Goal: Task Accomplishment & Management: Use online tool/utility

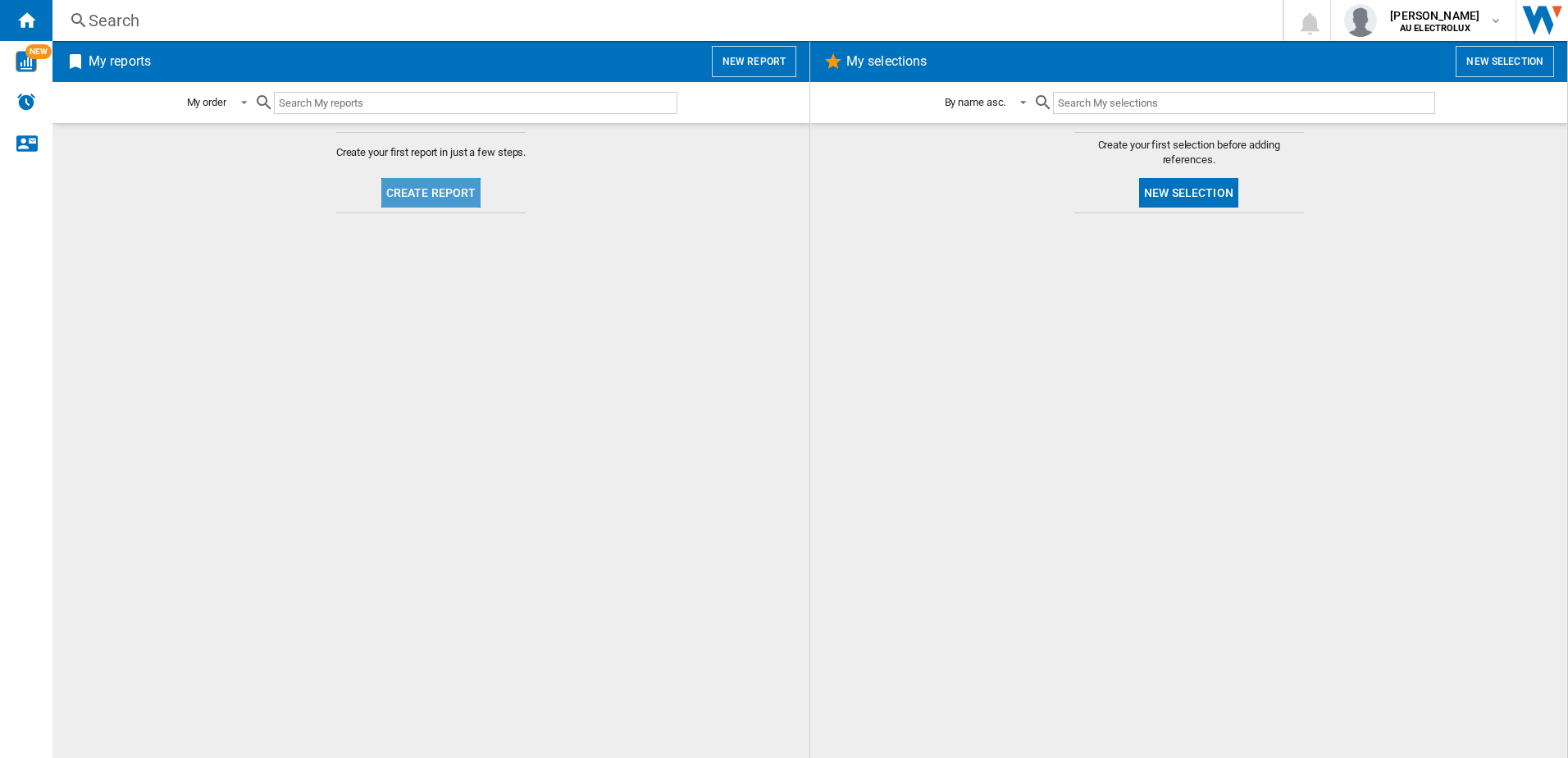
click at [447, 187] on button "Create report" at bounding box center [431, 192] width 100 height 29
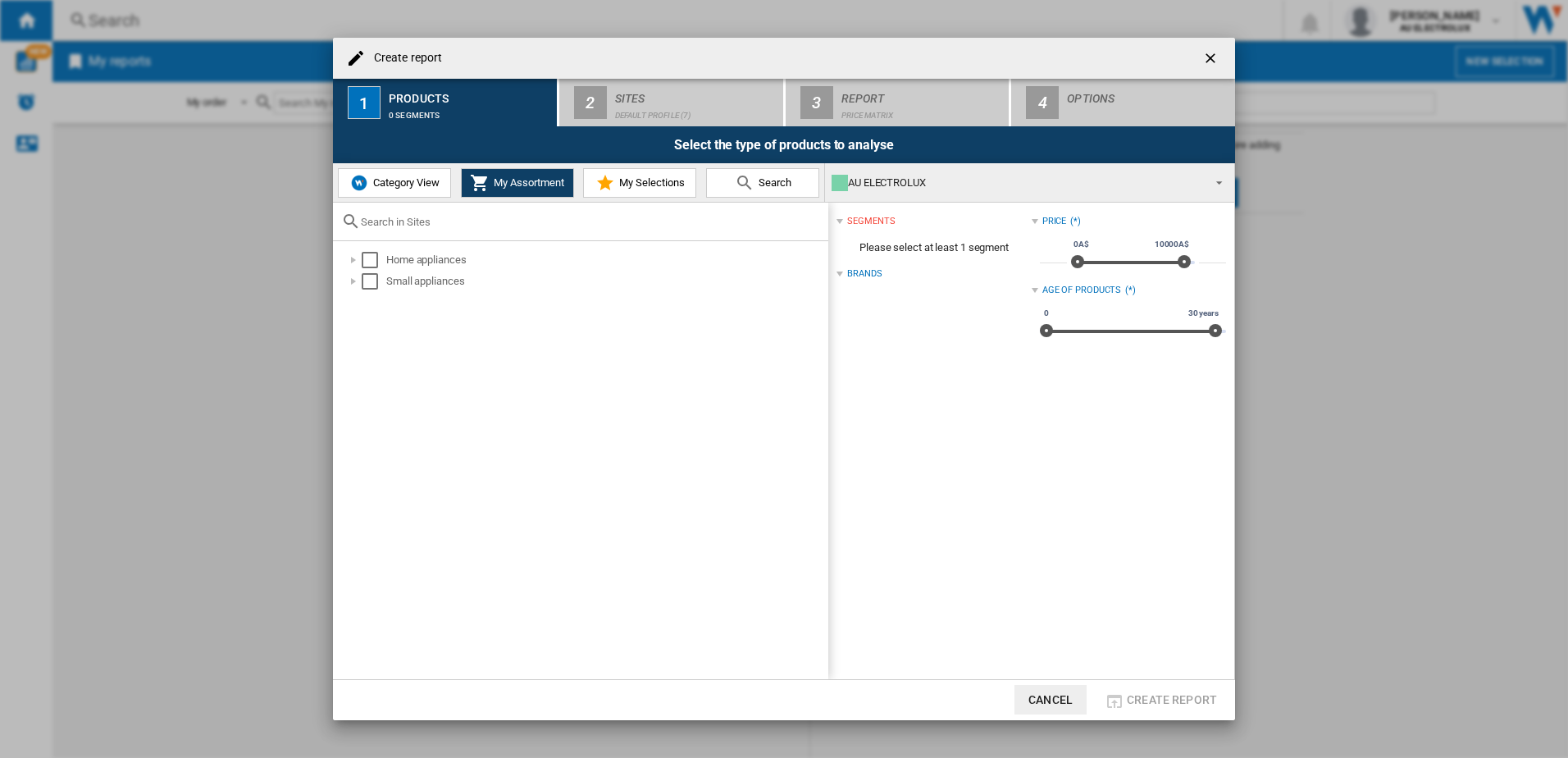
click at [406, 175] on button "Category View" at bounding box center [395, 183] width 114 height 29
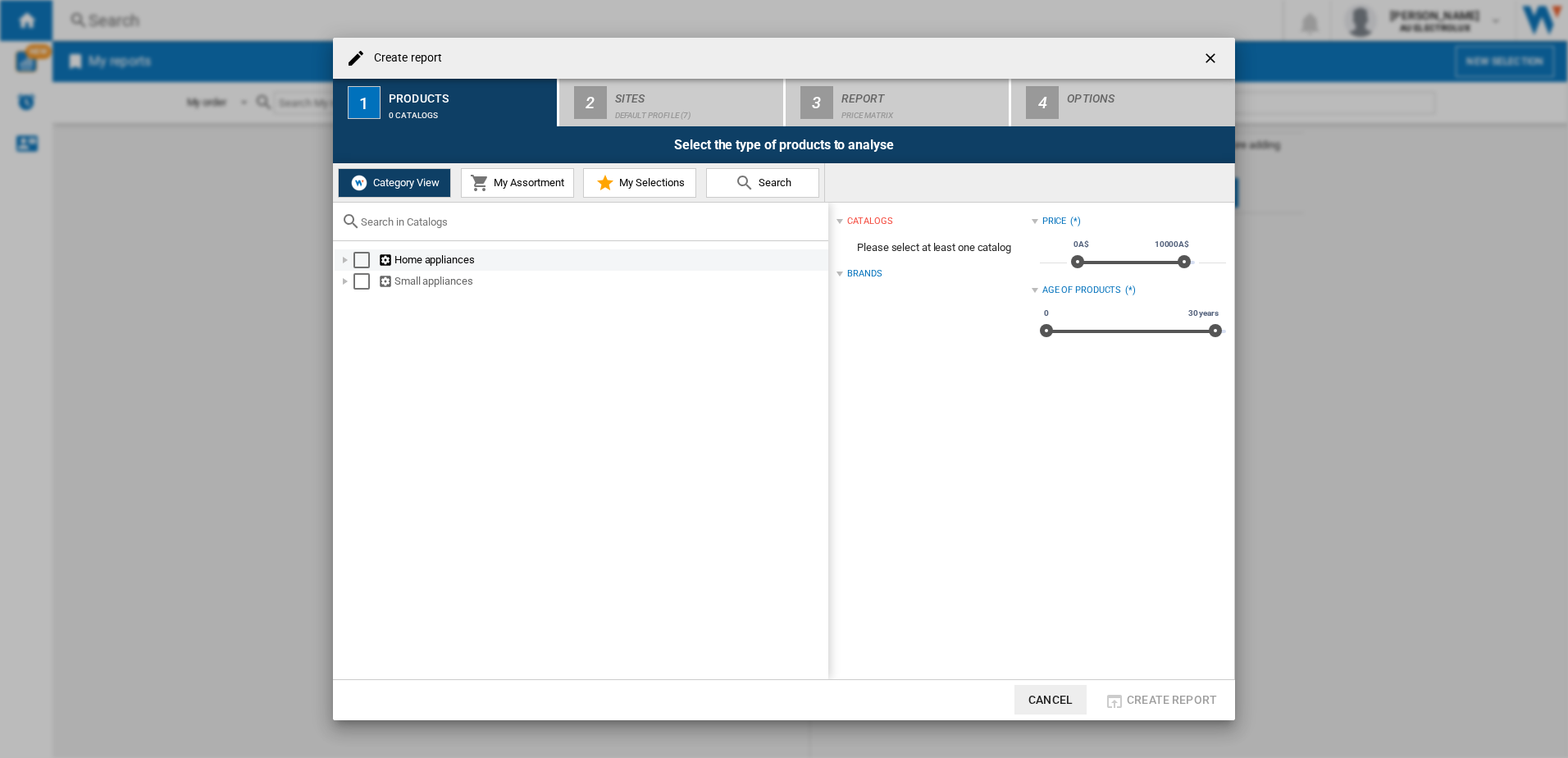
click at [367, 263] on div "Select" at bounding box center [362, 260] width 16 height 16
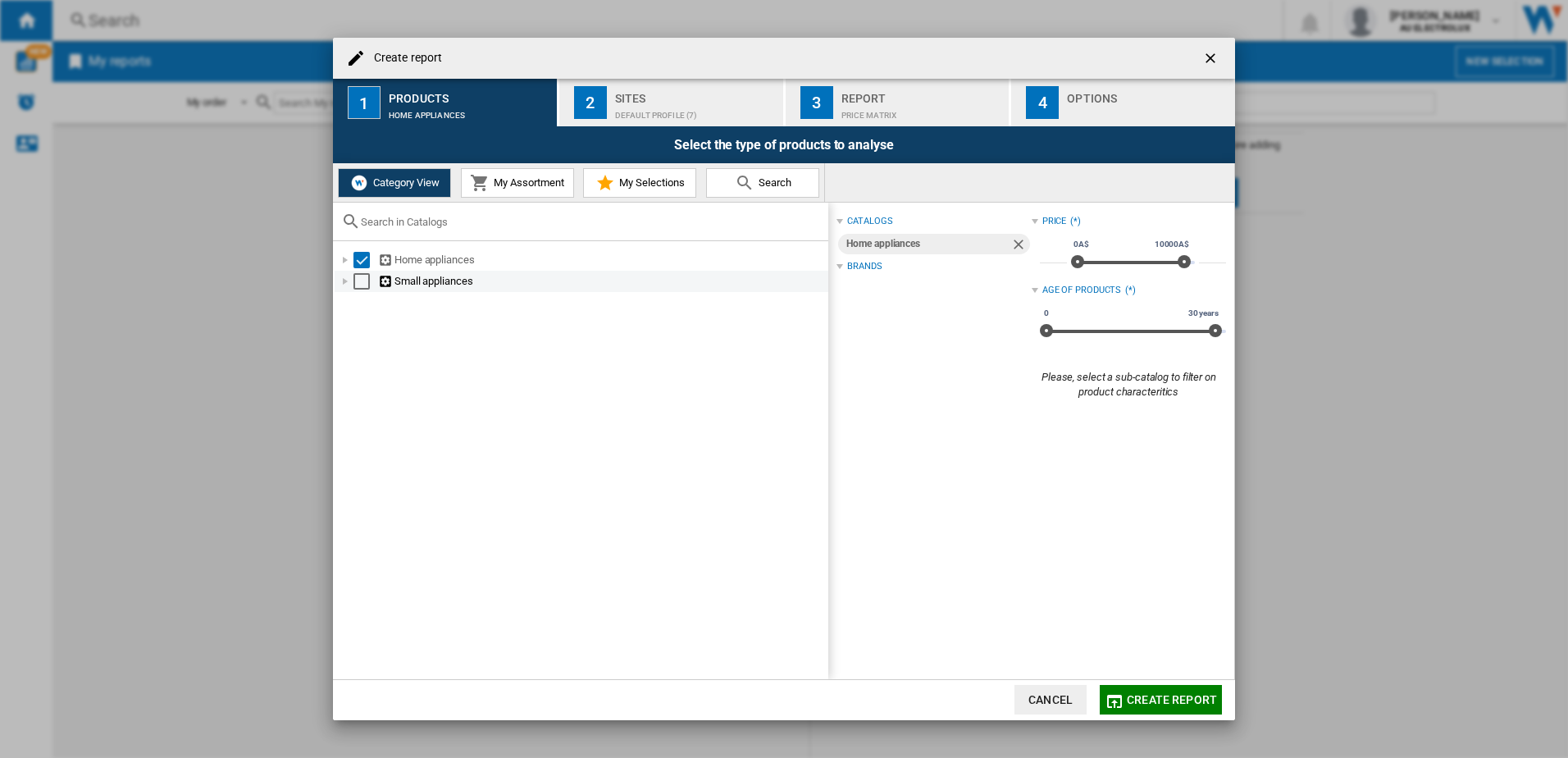
click at [363, 292] on div "Small appliances" at bounding box center [581, 281] width 493 height 21
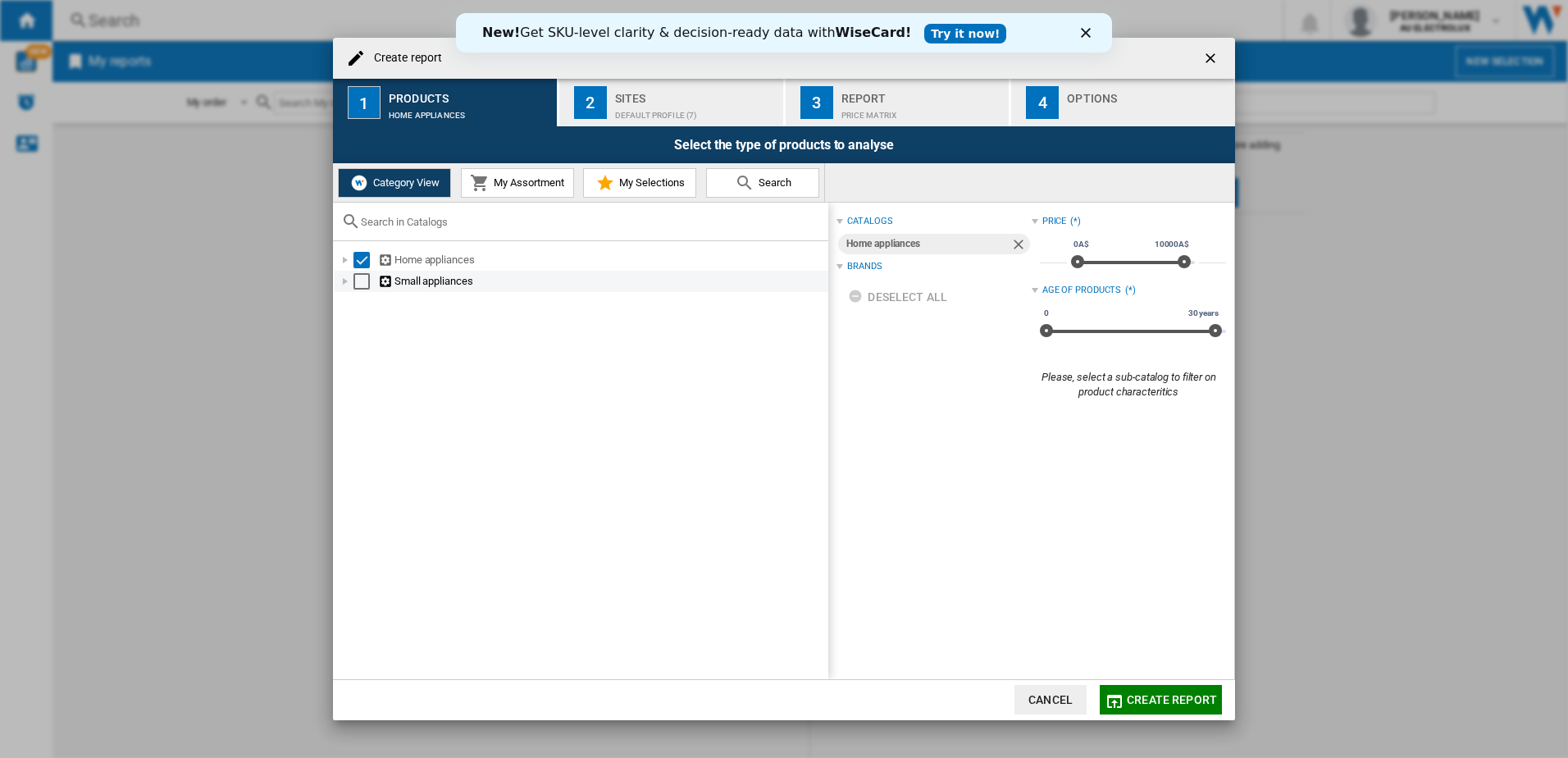
click at [361, 284] on div "Select" at bounding box center [362, 281] width 16 height 16
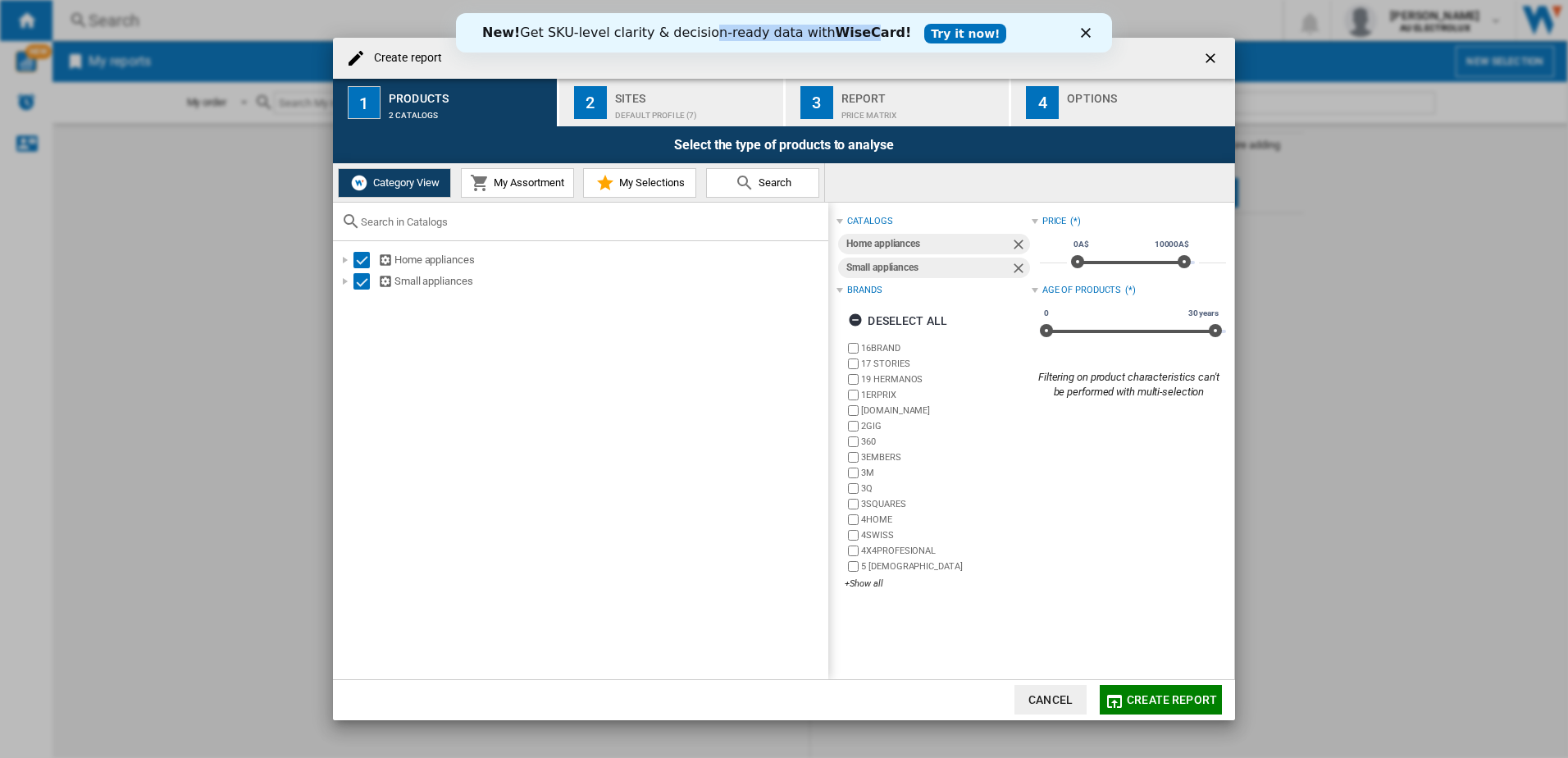
drag, startPoint x: 690, startPoint y: 40, endPoint x: 837, endPoint y: 38, distance: 147.0
click at [837, 38] on div "New! Get SKU-level clarity & decision-ready data with WiseCard!" at bounding box center [697, 33] width 429 height 16
click at [836, 40] on b "WiseCard!" at bounding box center [873, 32] width 76 height 16
click at [855, 319] on ng-md-icon "button" at bounding box center [859, 322] width 20 height 20
click at [871, 580] on div "+Show all" at bounding box center [937, 583] width 186 height 12
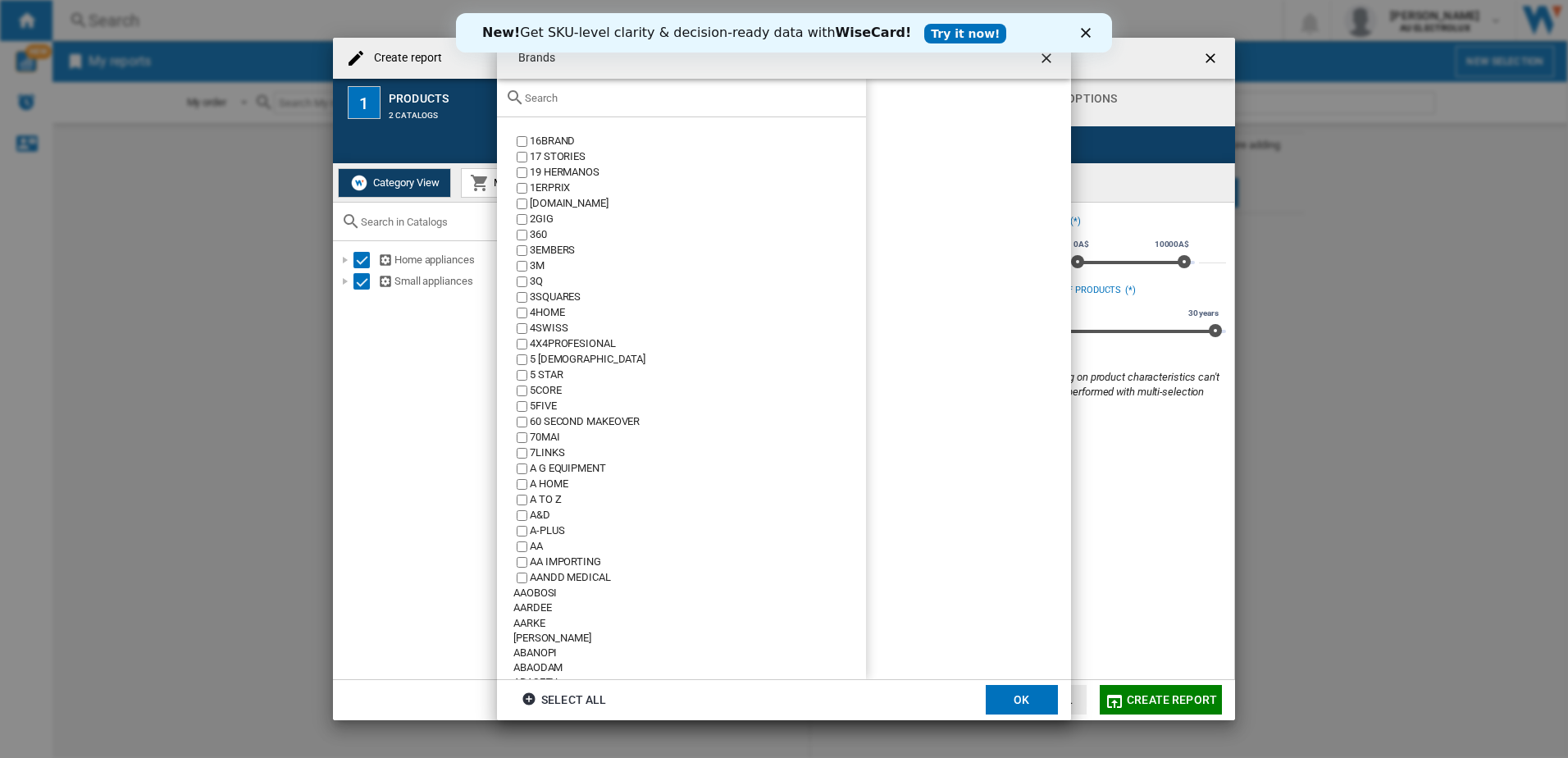
click at [589, 99] on input "text" at bounding box center [692, 97] width 333 height 12
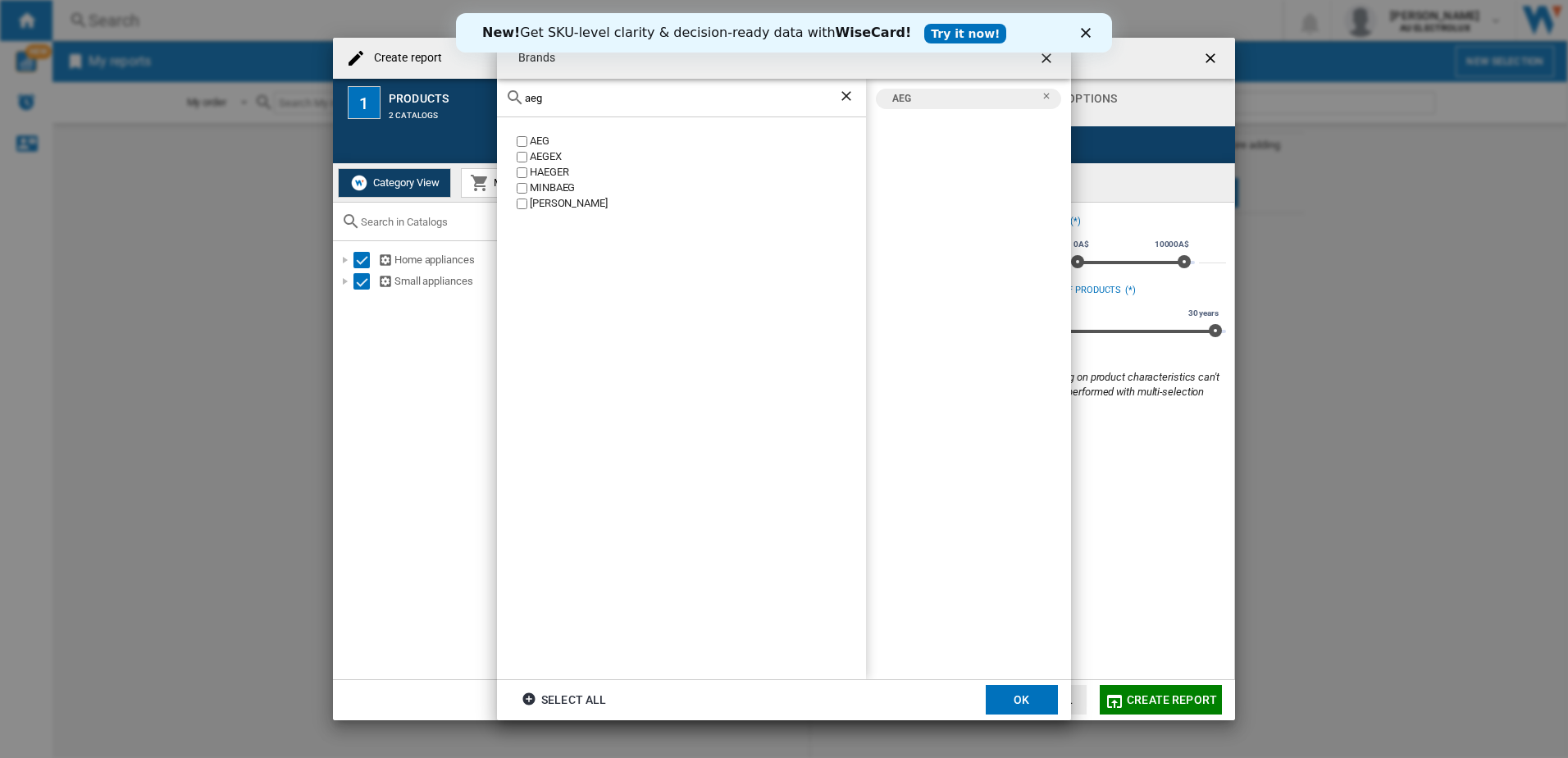
drag, startPoint x: 570, startPoint y: 91, endPoint x: 381, endPoint y: 94, distance: 189.0
click at [381, 94] on div "Brands aeg AEG AEGEX [PERSON_NAME] [GEOGRAPHIC_DATA] [PERSON_NAME] AEG Select a…" at bounding box center [784, 379] width 1568 height 758
drag, startPoint x: 571, startPoint y: 102, endPoint x: 312, endPoint y: 93, distance: 259.2
click at [312, 93] on div "Brands electrol ELECTROLINE ELECTROLUX AEG ELECTROLUX Select all OK" at bounding box center [784, 379] width 1568 height 758
drag, startPoint x: 568, startPoint y: 99, endPoint x: 408, endPoint y: 99, distance: 160.0
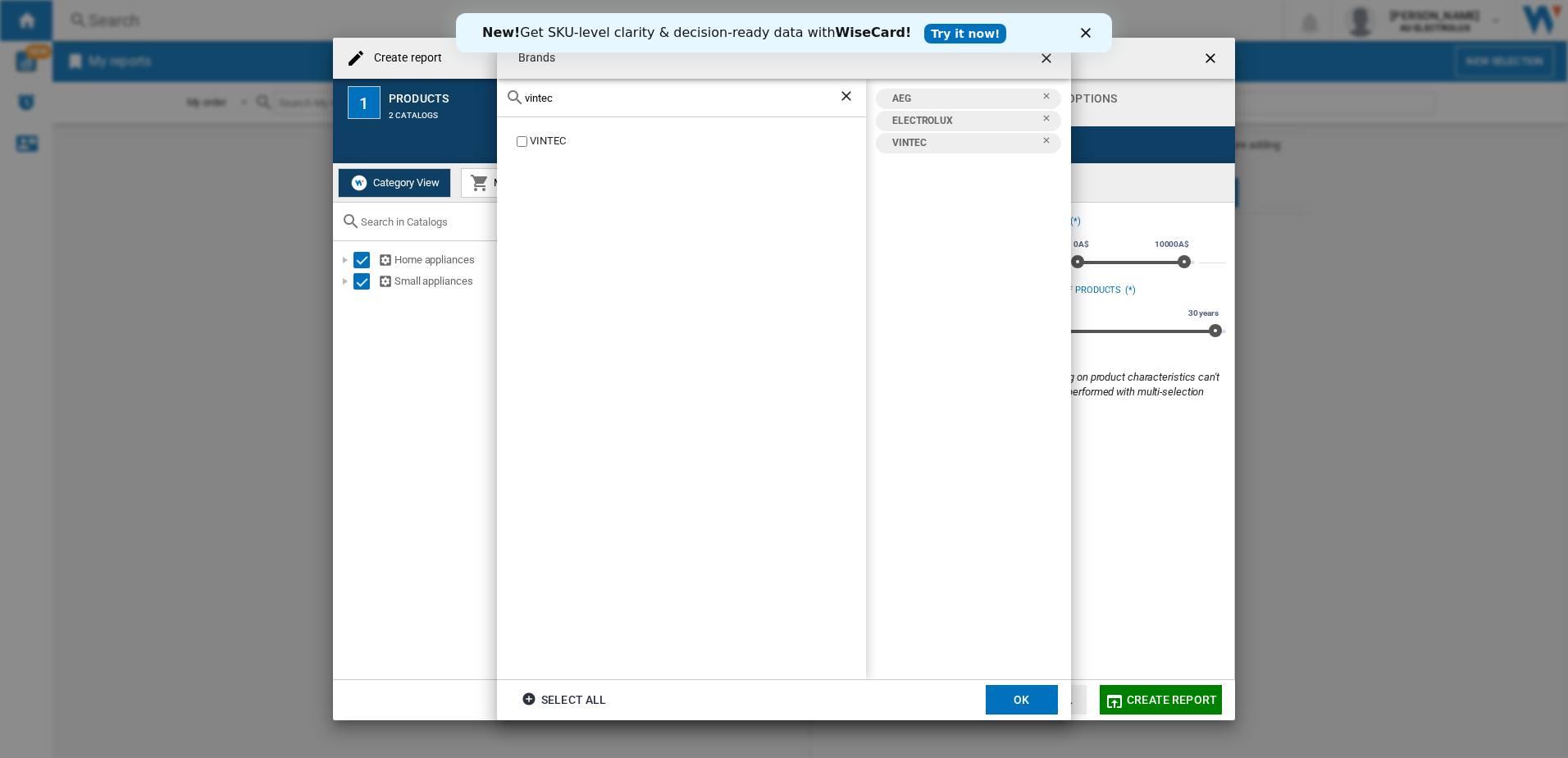
click at [408, 99] on div "Brands vintec VINTEC AEG ELECTROLUX VINTEC Select all OK" at bounding box center [784, 379] width 1568 height 758
drag, startPoint x: 589, startPoint y: 92, endPoint x: 250, endPoint y: 94, distance: 339.0
click at [250, 94] on div "Brands [GEOGRAPHIC_DATA] [GEOGRAPHIC_DATA] [GEOGRAPHIC_DATA] AEG ELECTROLUX VIN…" at bounding box center [784, 379] width 1568 height 758
drag, startPoint x: 562, startPoint y: 96, endPoint x: 355, endPoint y: 78, distance: 207.8
click at [355, 78] on div "Brands beefe BEEFEATER BEEFER AEG BEEFEATER ELECTROLUX VINTEC [GEOGRAPHIC_DATA]…" at bounding box center [784, 379] width 1568 height 758
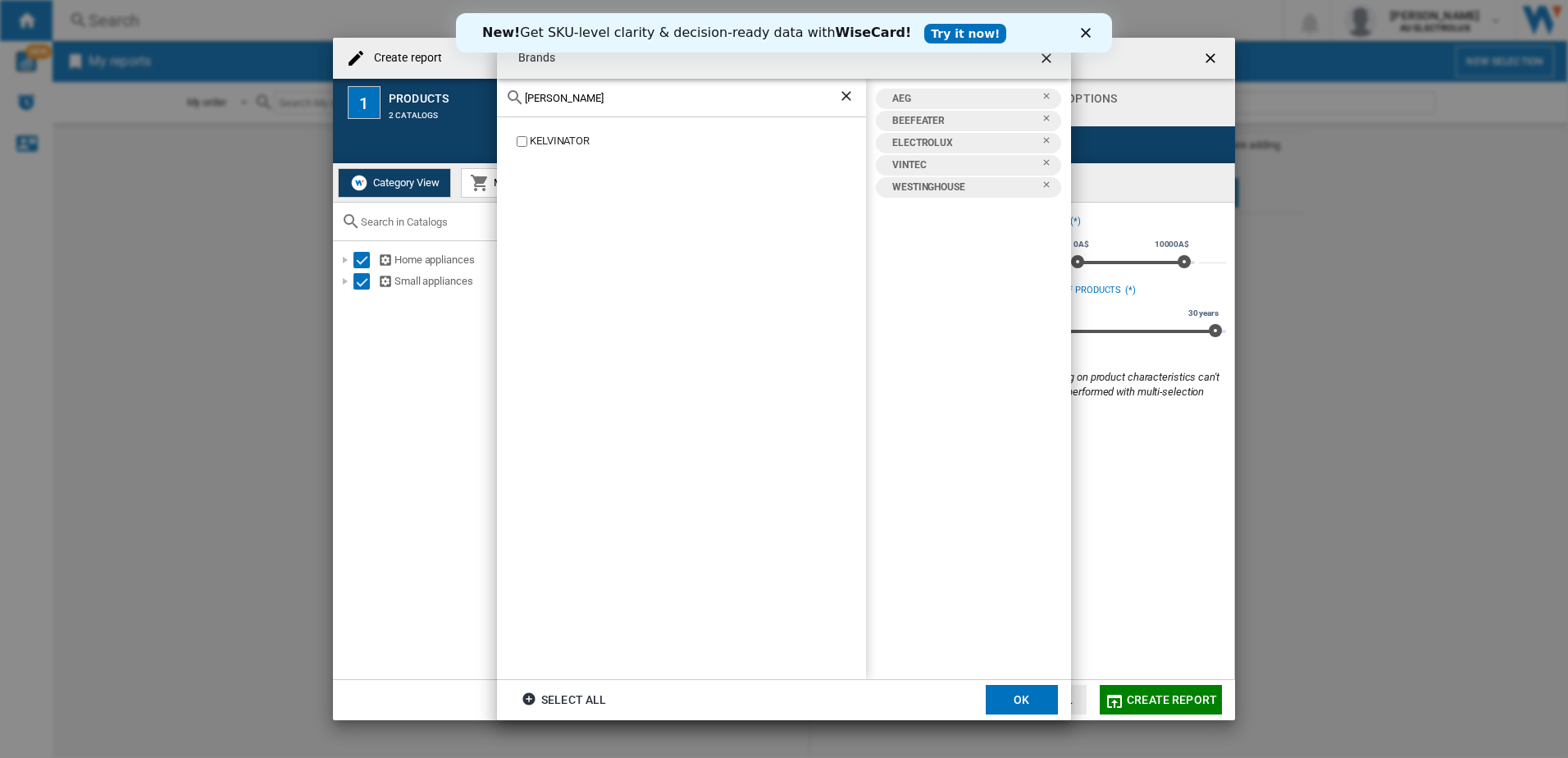
type input "[PERSON_NAME]"
click at [1046, 164] on ng-md-icon "Remove" at bounding box center [1052, 168] width 20 height 20
click at [1021, 702] on button "OK" at bounding box center [1022, 699] width 72 height 29
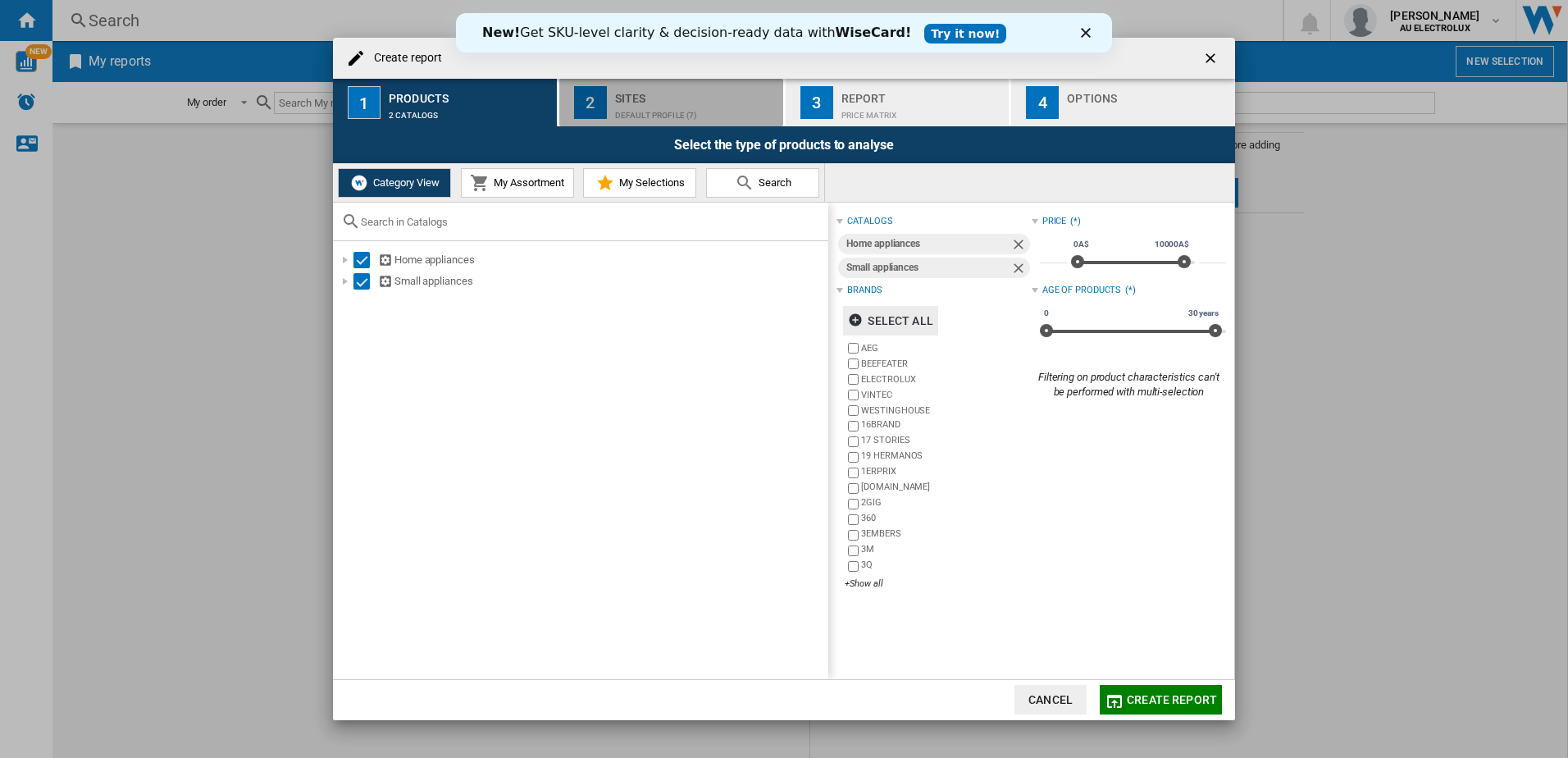
click at [636, 99] on div "Sites" at bounding box center [696, 93] width 162 height 17
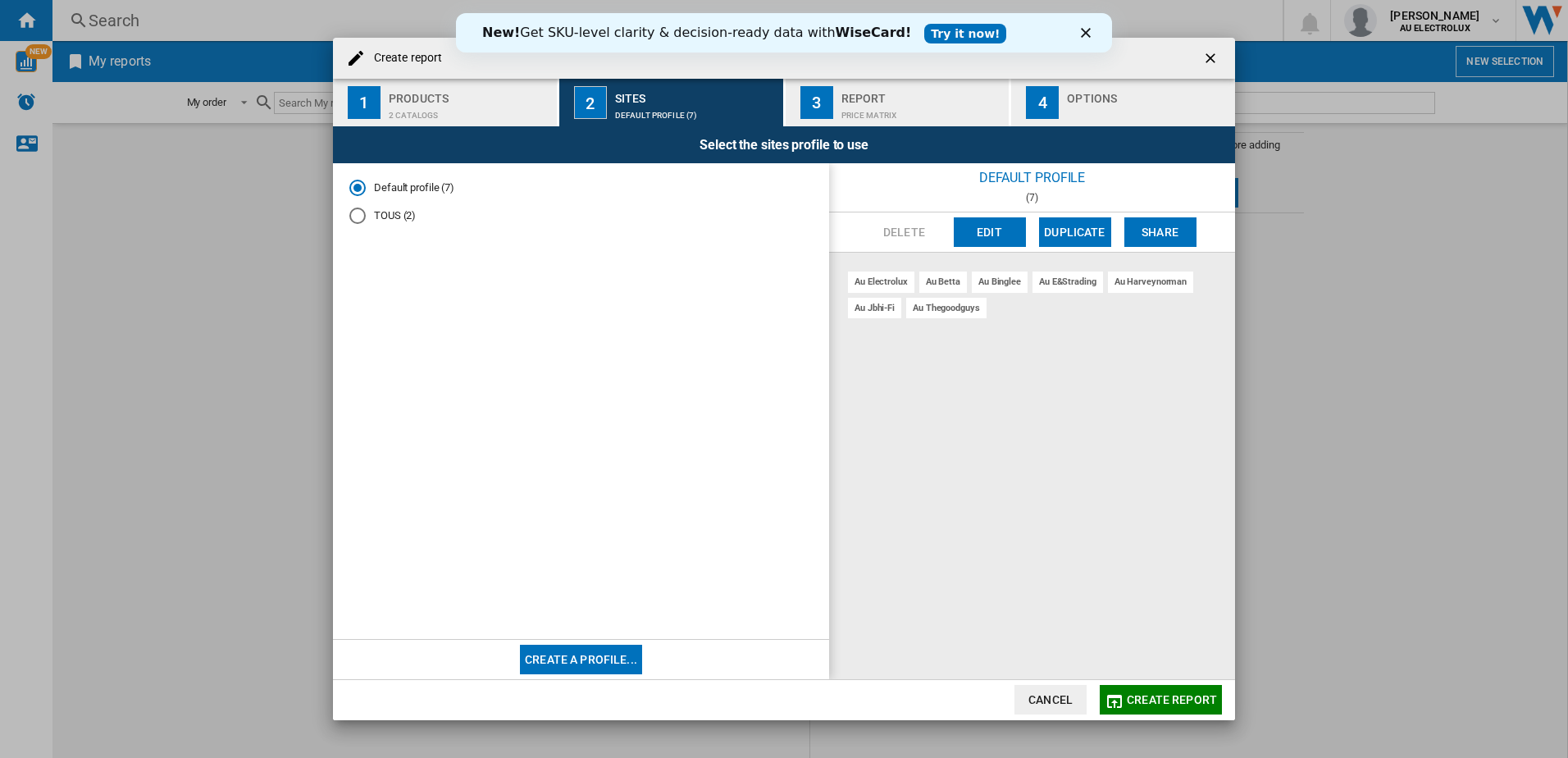
click at [998, 220] on button "Edit" at bounding box center [989, 232] width 72 height 29
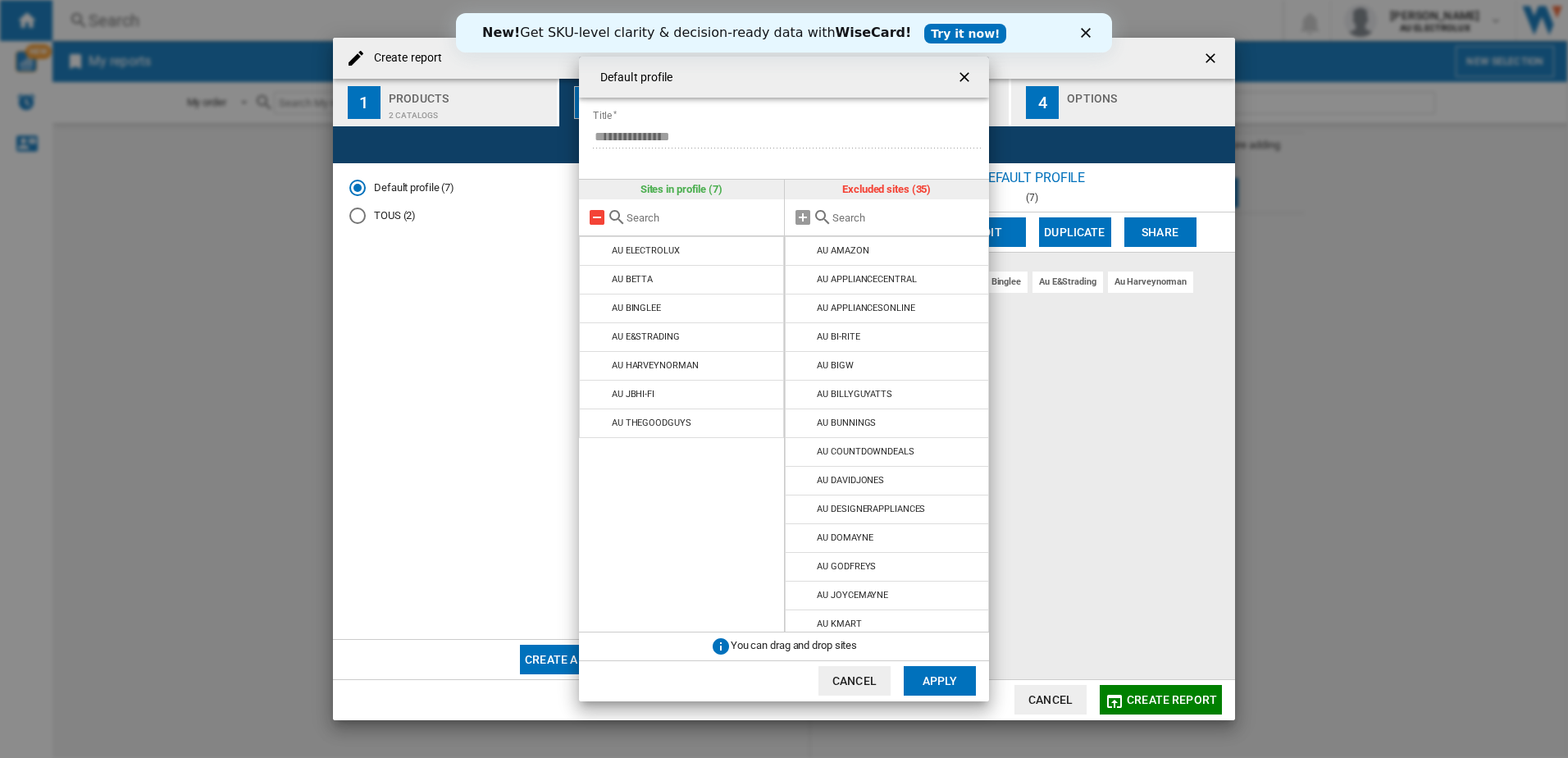
click at [596, 215] on md-icon at bounding box center [598, 218] width 20 height 20
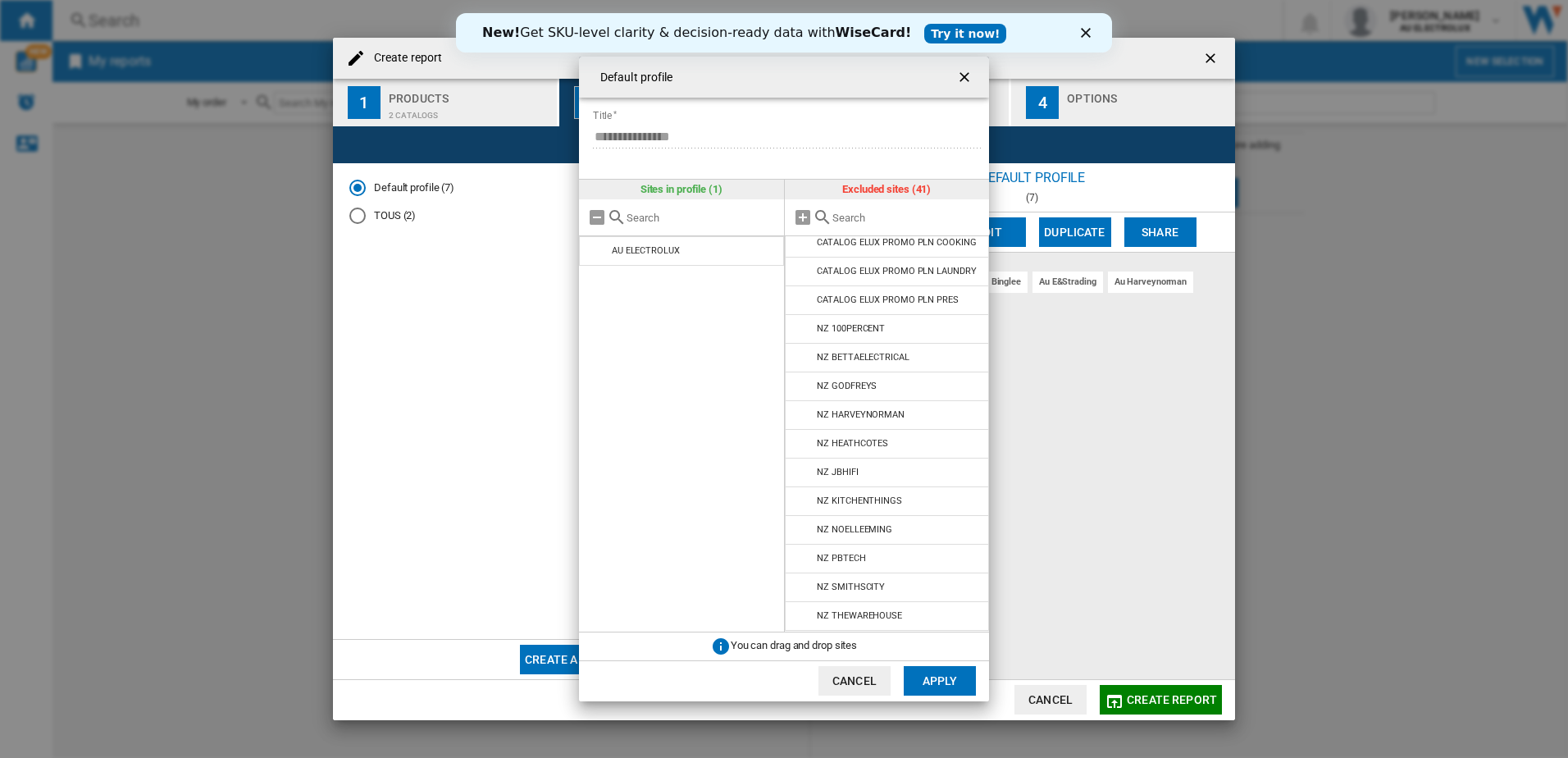
scroll to position [818, 0]
click at [799, 328] on md-icon at bounding box center [804, 330] width 20 height 20
click at [802, 416] on md-icon at bounding box center [804, 416] width 20 height 20
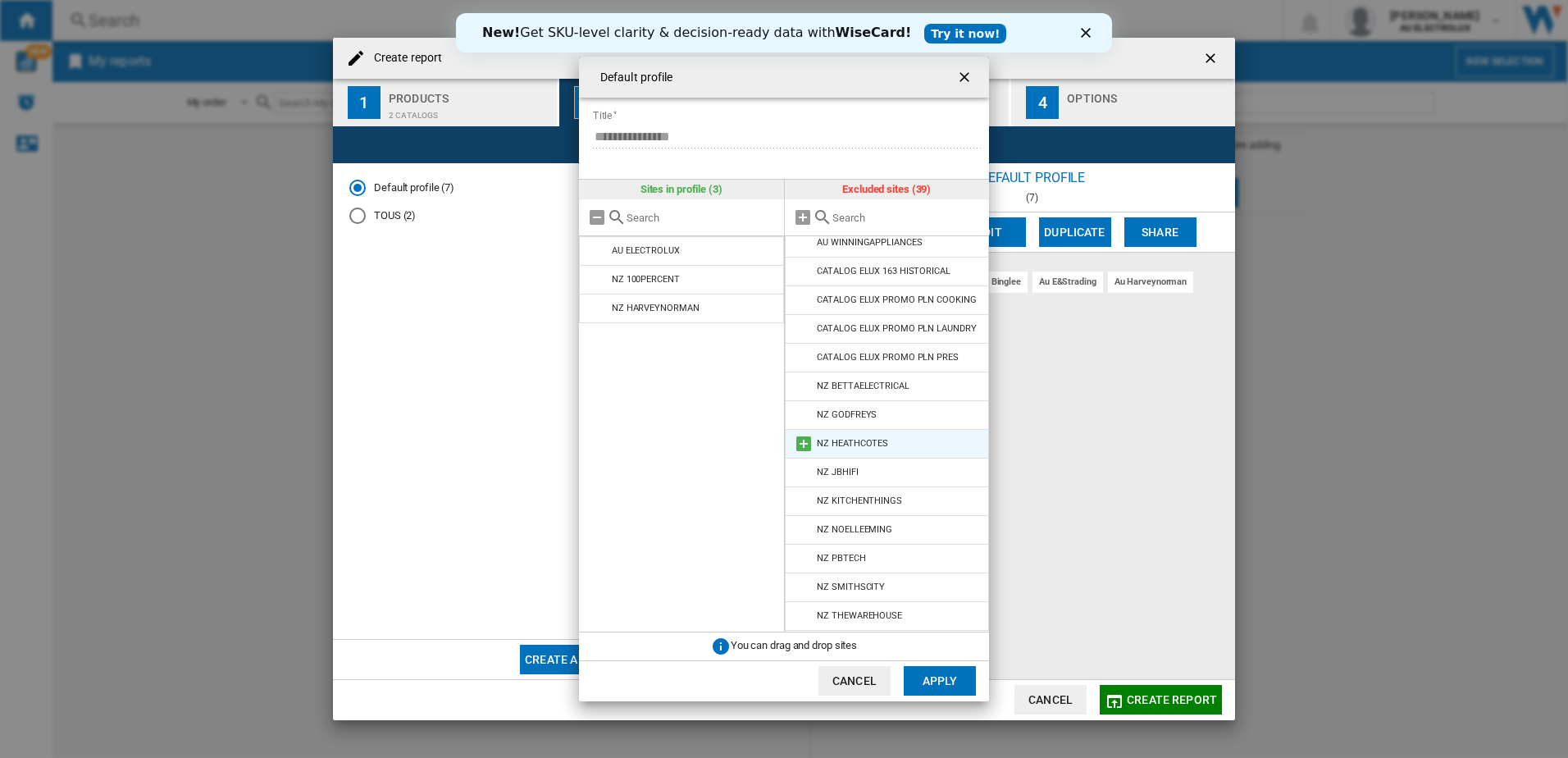
click at [802, 442] on md-icon at bounding box center [804, 444] width 20 height 20
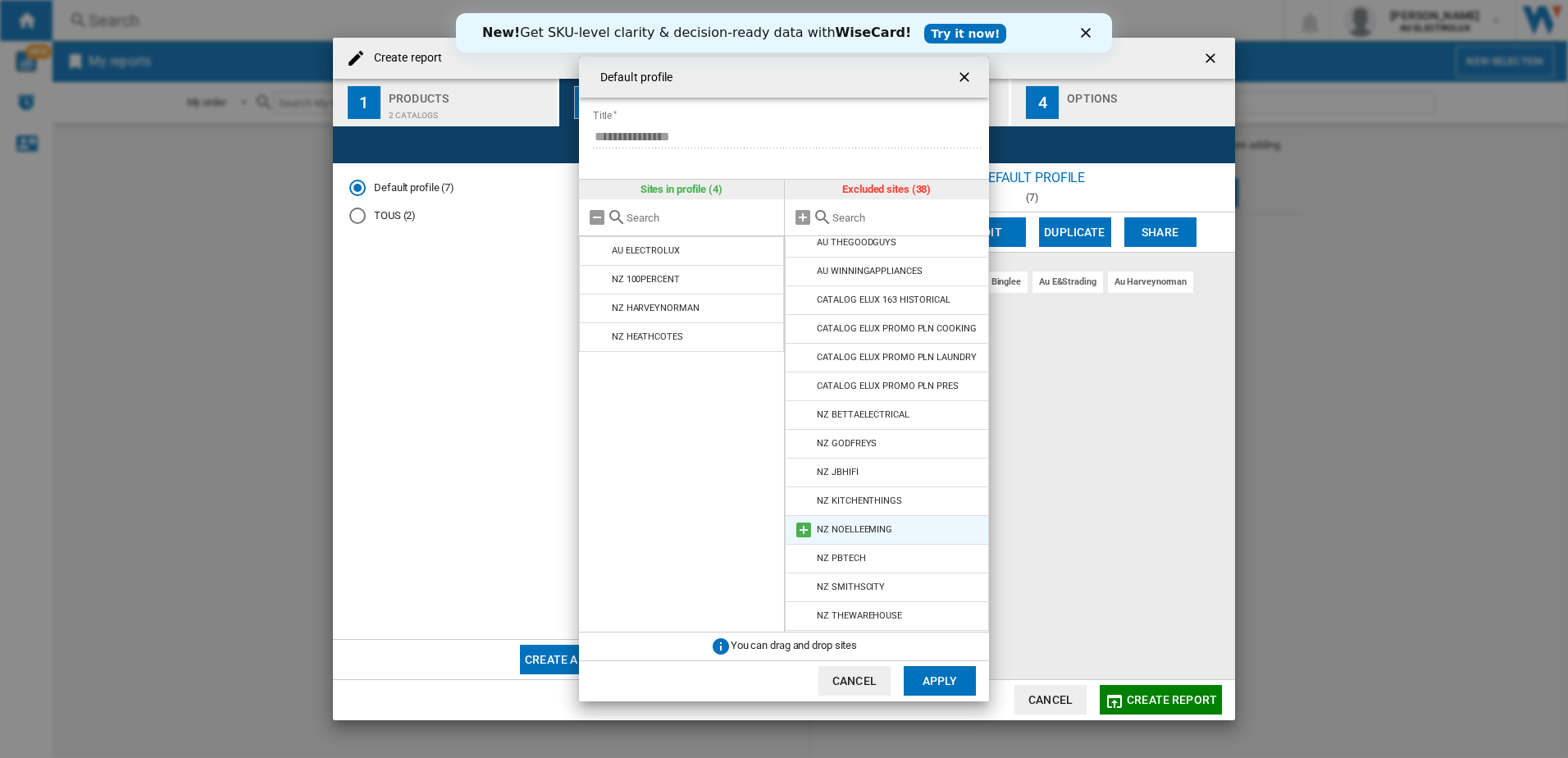
click at [802, 530] on md-icon at bounding box center [804, 530] width 20 height 20
click at [936, 682] on button "Apply" at bounding box center [940, 681] width 72 height 29
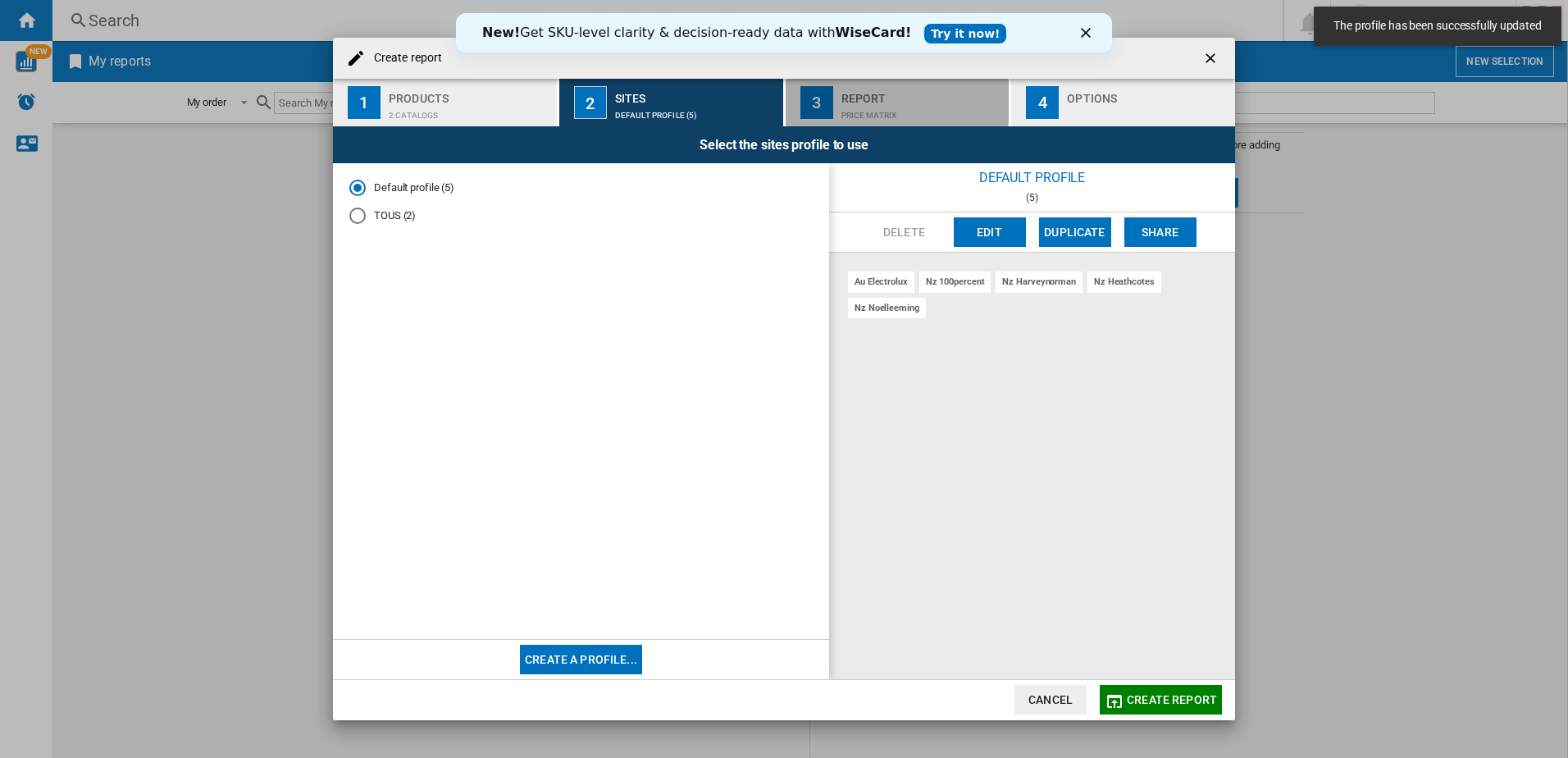
click at [863, 106] on div "Price Matrix" at bounding box center [922, 111] width 162 height 17
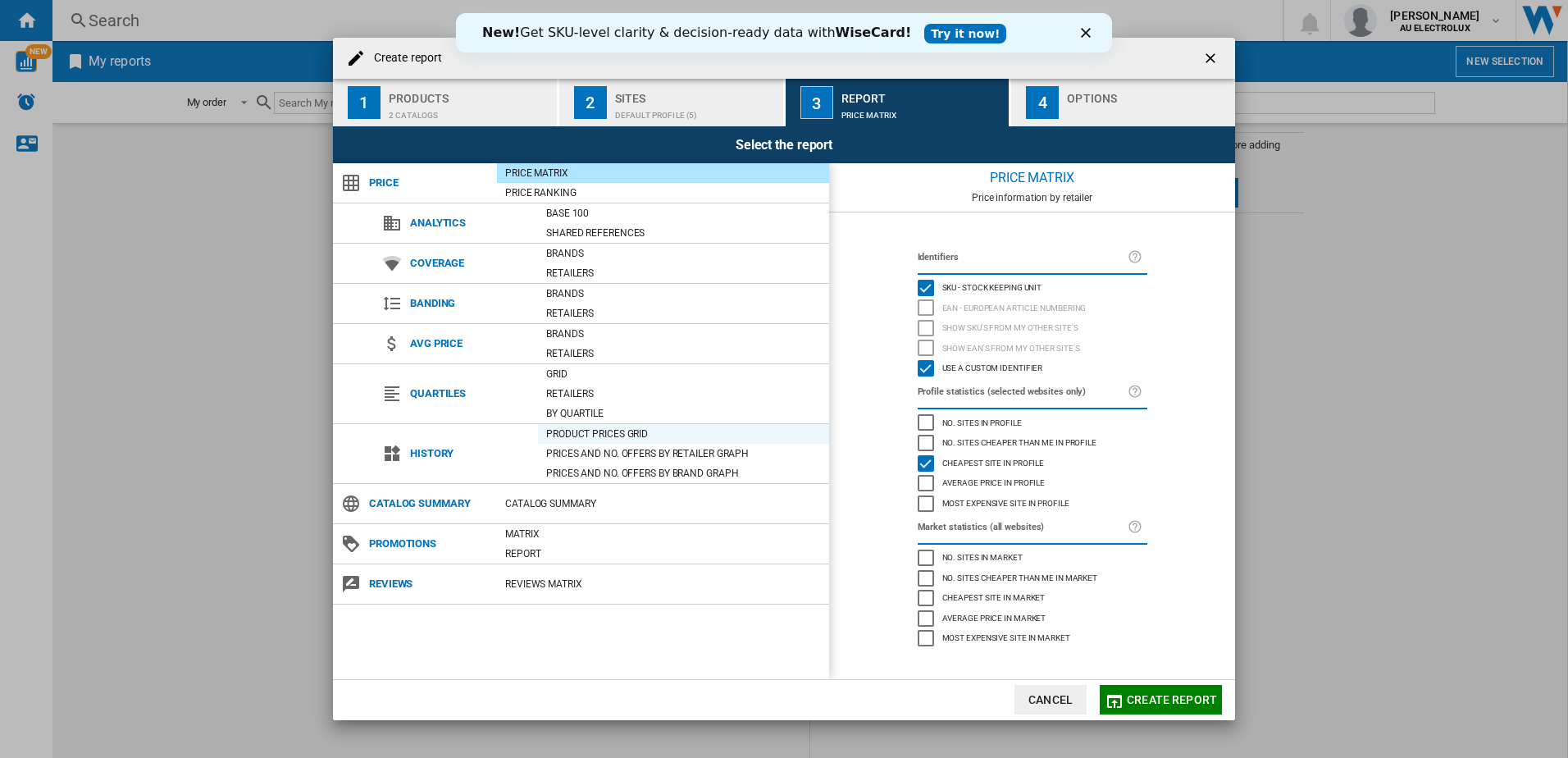
click at [586, 434] on div "Product prices grid" at bounding box center [684, 434] width 291 height 16
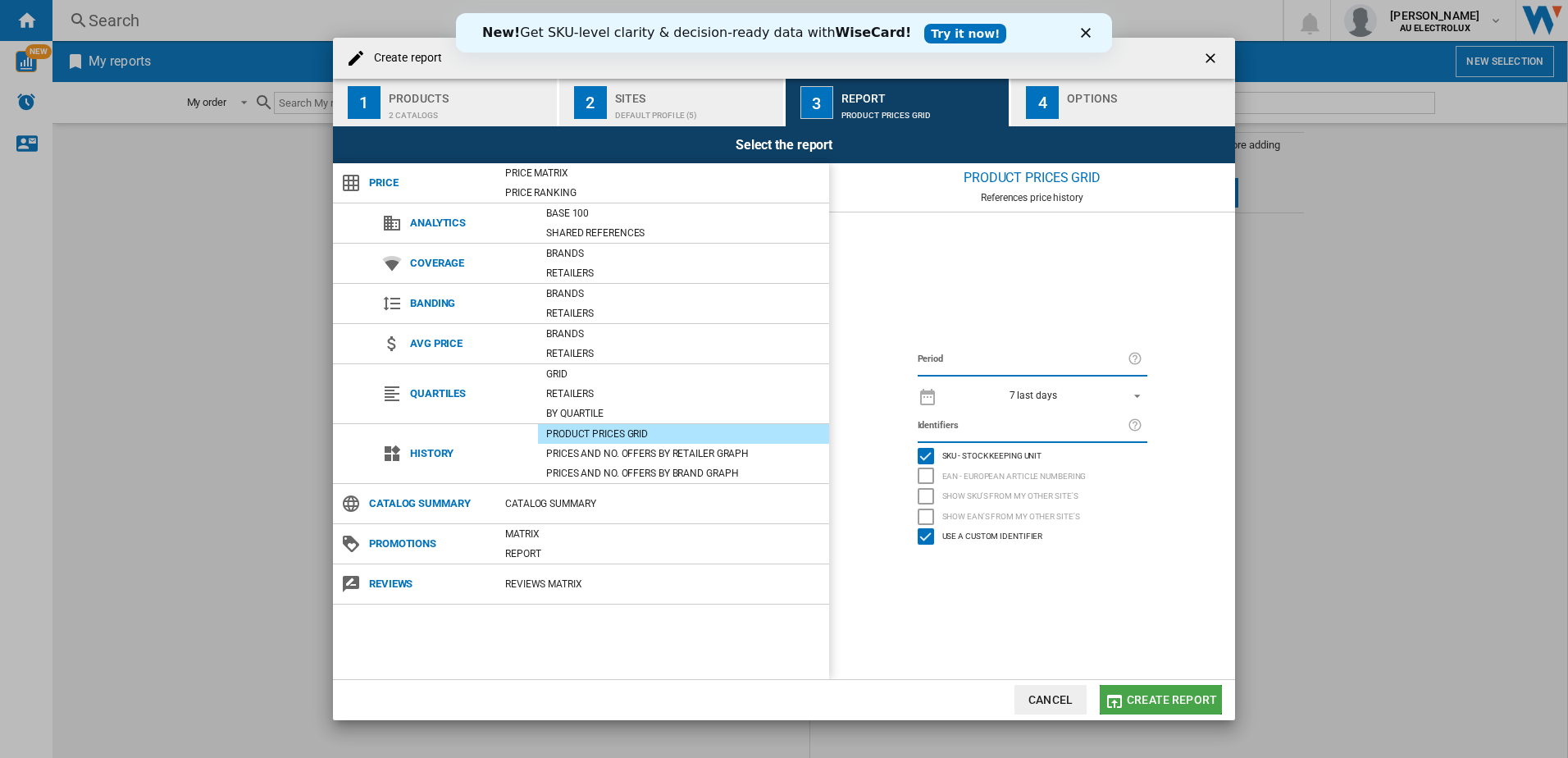
click at [1159, 693] on span "Create report" at bounding box center [1172, 699] width 91 height 13
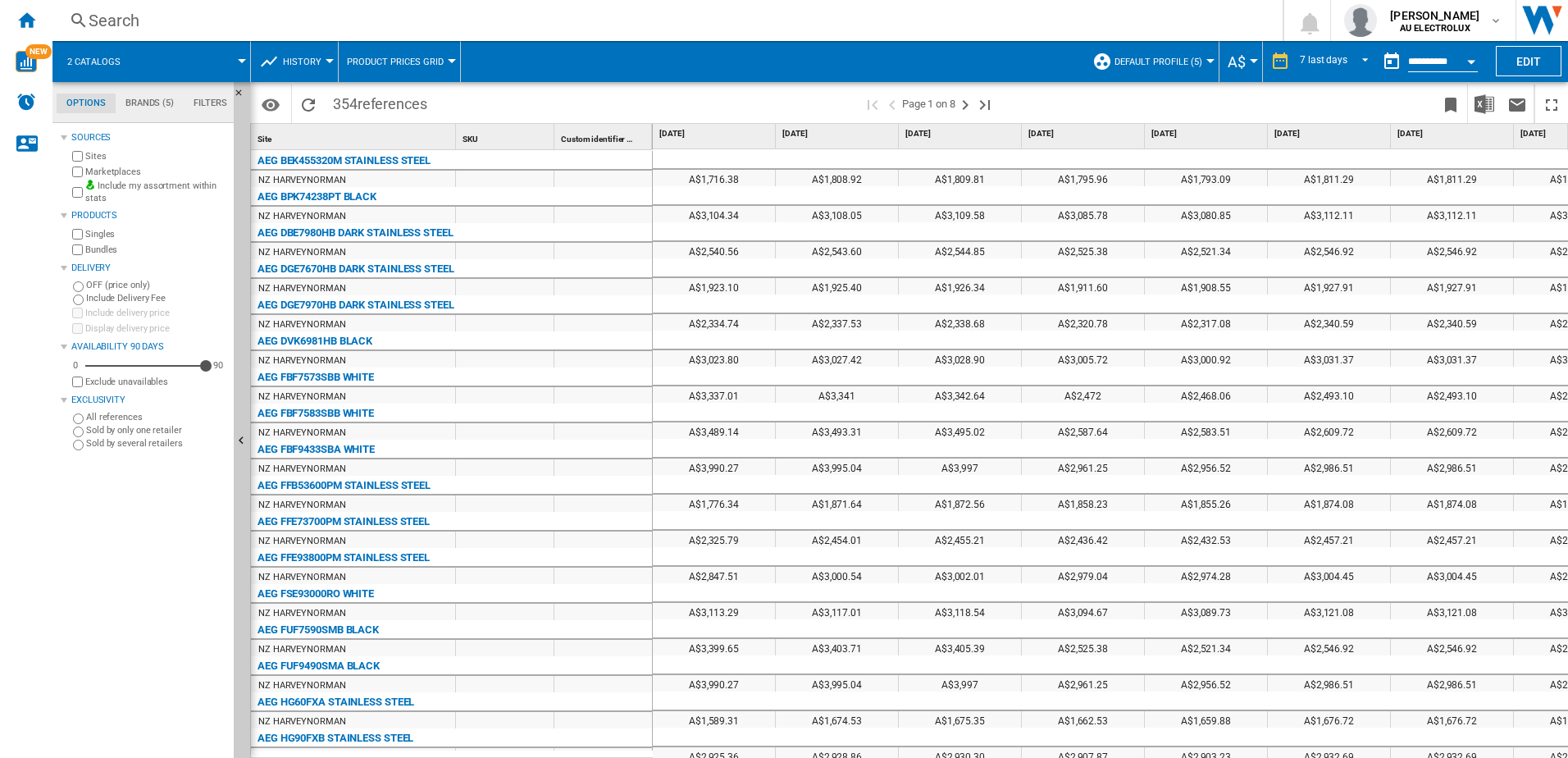
click at [1250, 60] on div "Currency" at bounding box center [1254, 61] width 8 height 4
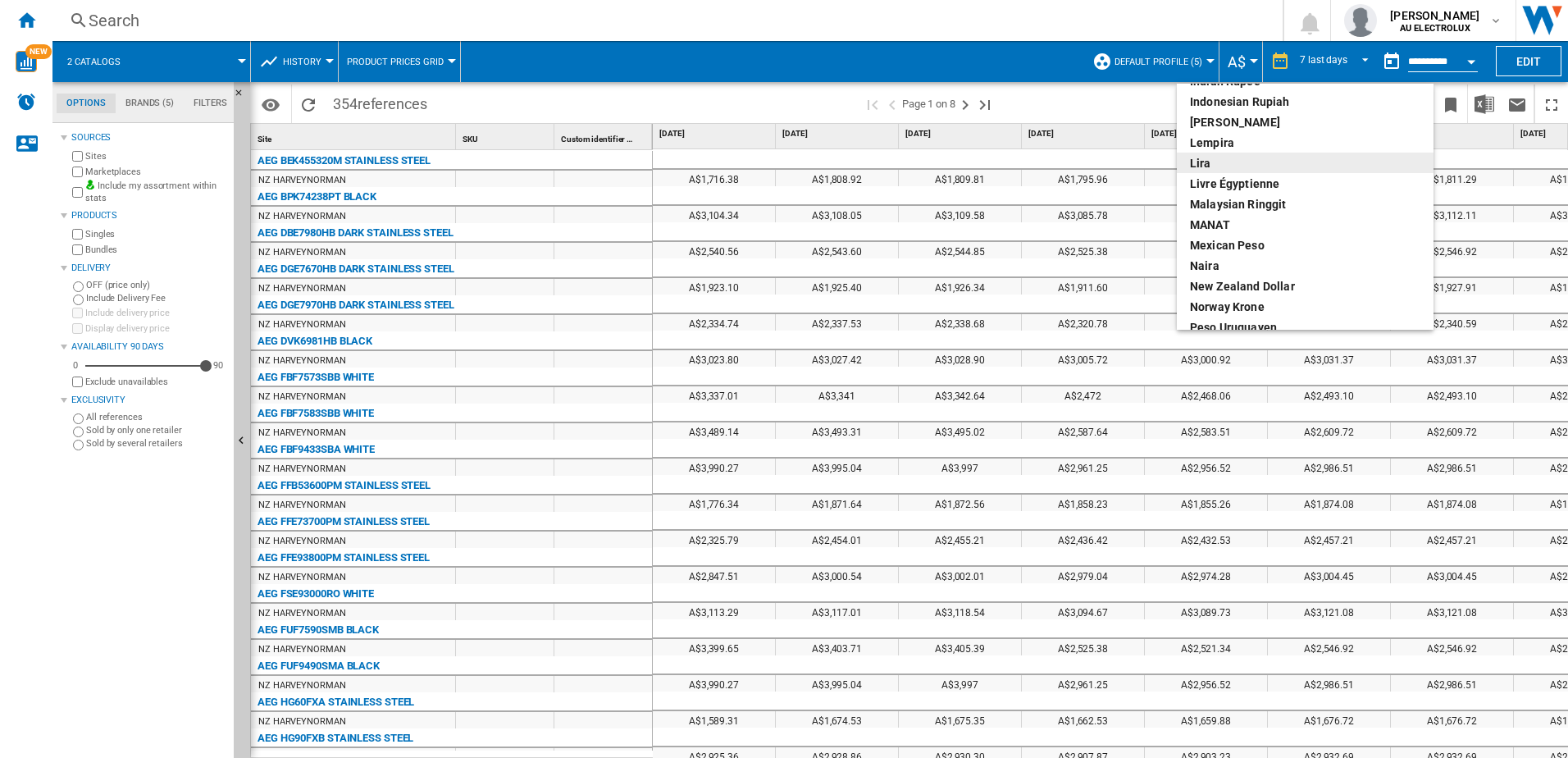
scroll to position [410, 0]
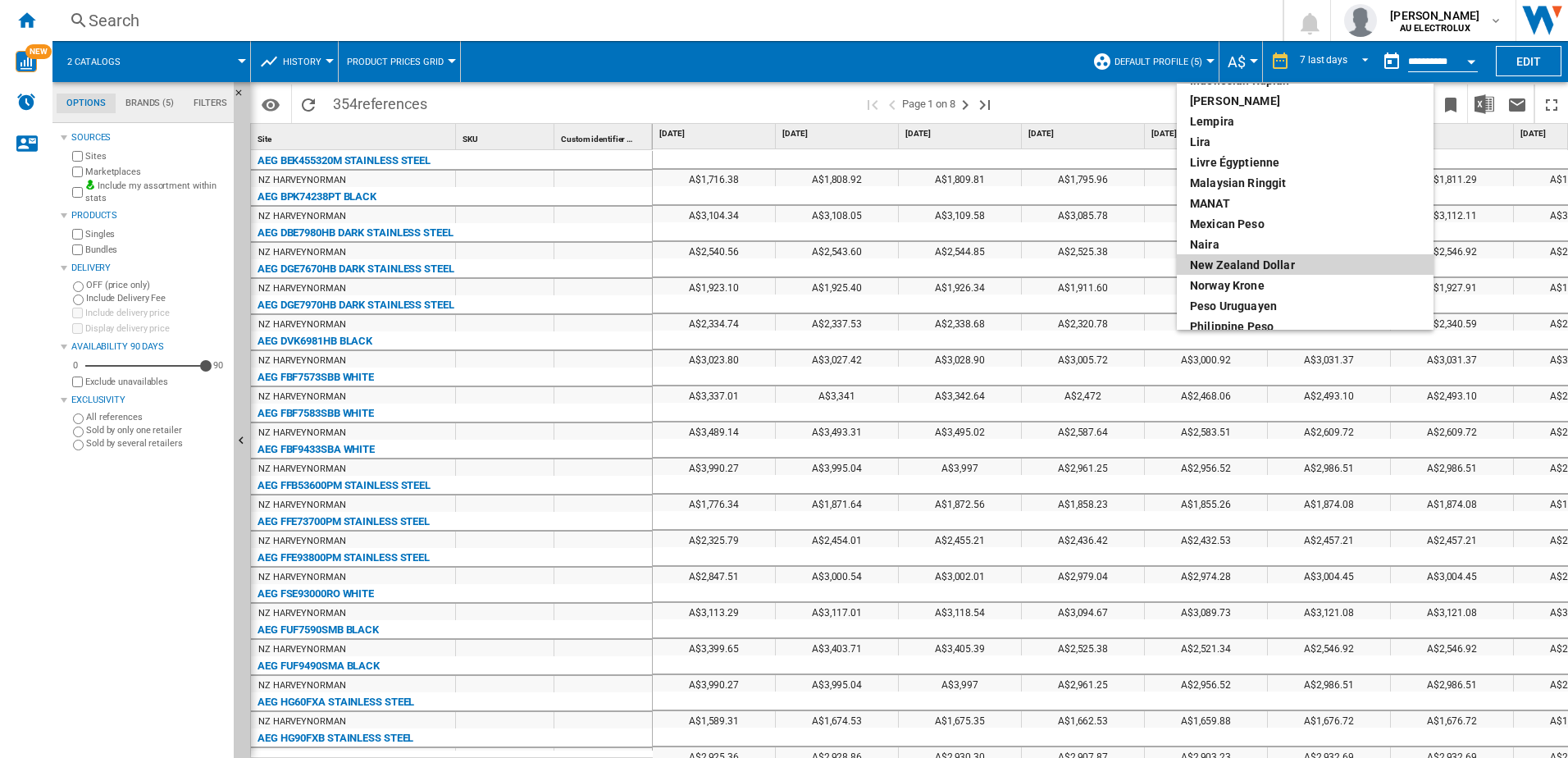
click at [1214, 264] on div "New Zealand dollar" at bounding box center [1305, 265] width 231 height 16
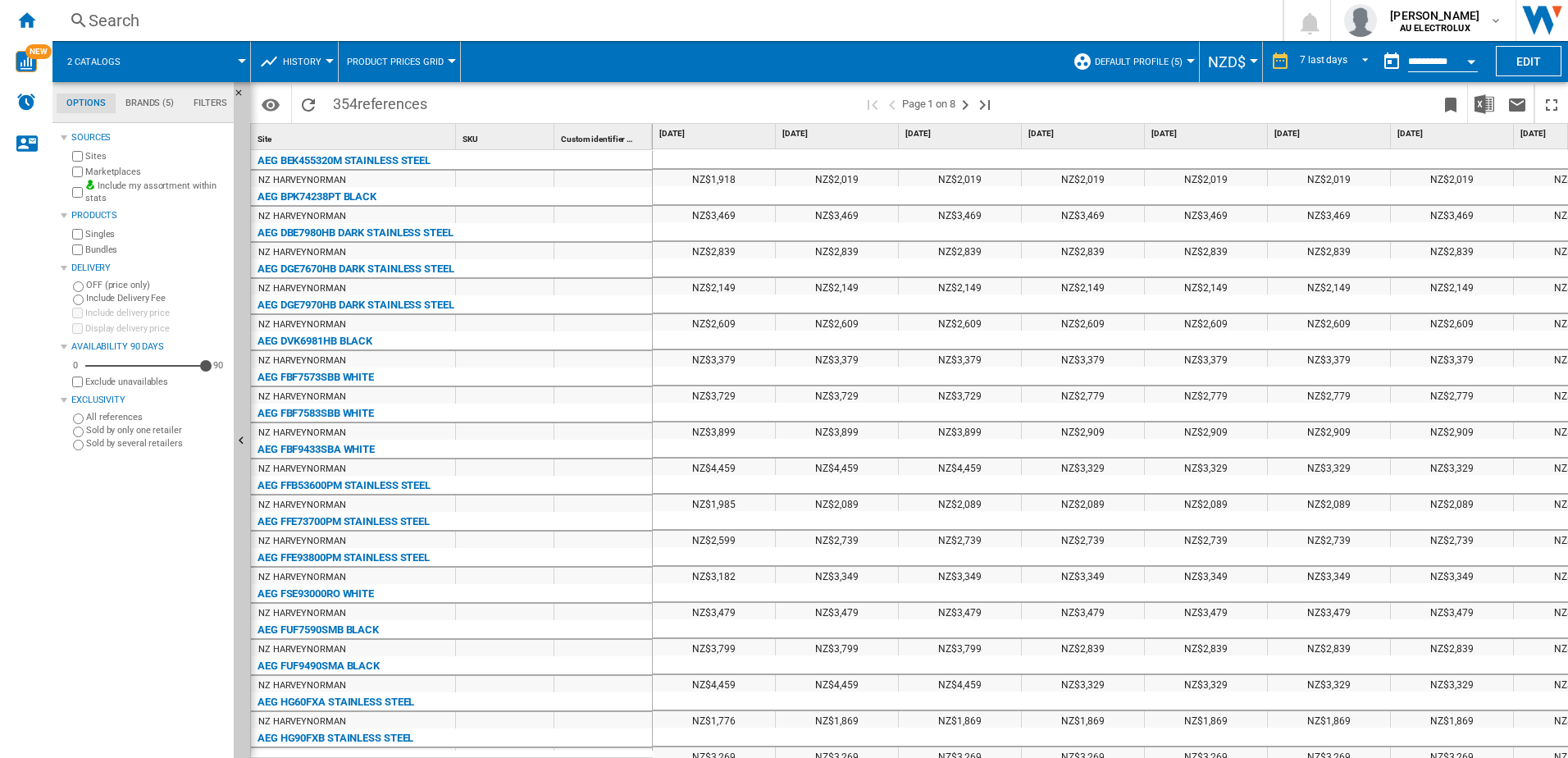
click at [1472, 60] on div "Open calendar" at bounding box center [1471, 61] width 8 height 4
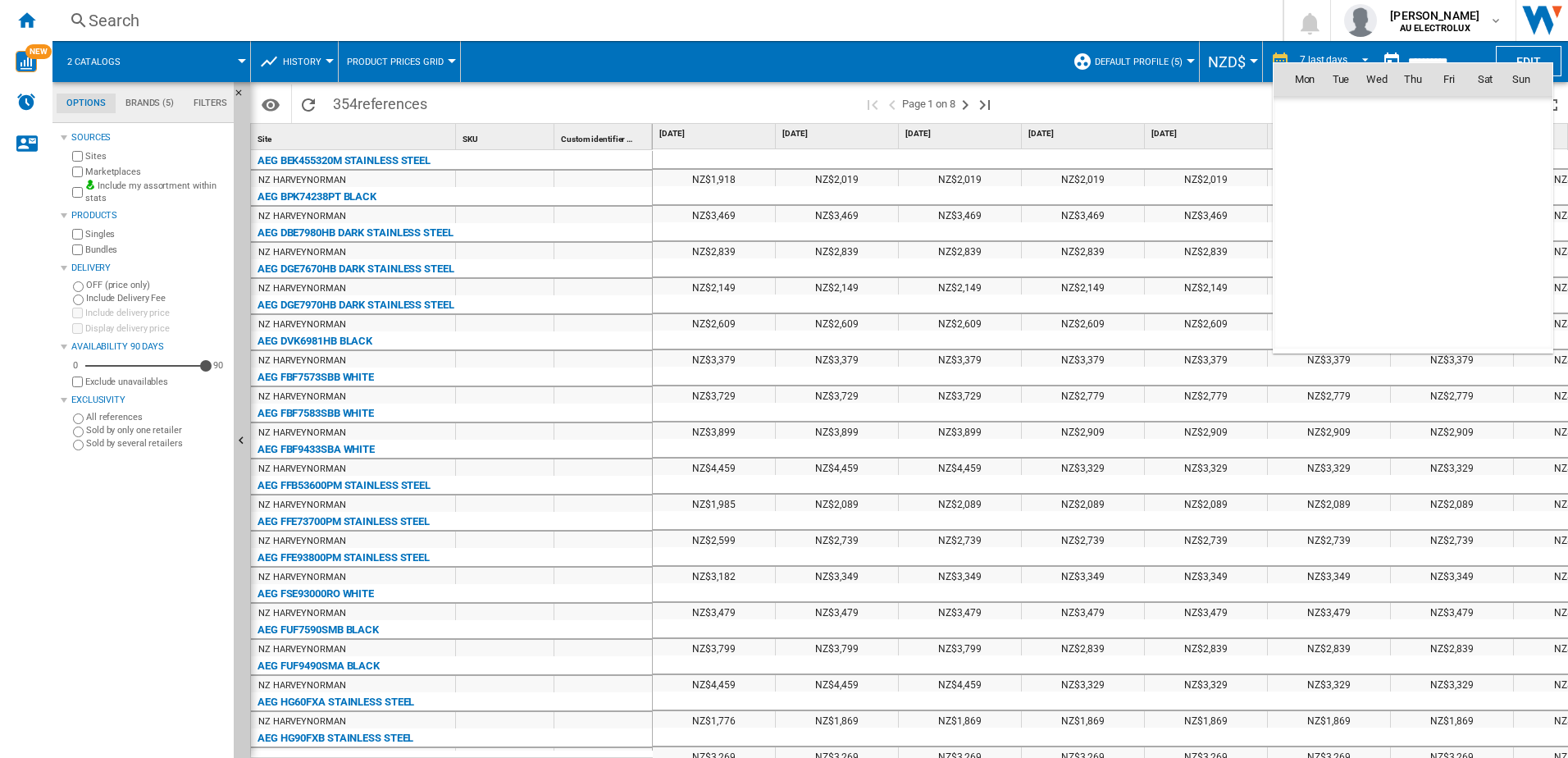
scroll to position [7826, 0]
click at [1302, 254] on span "22" at bounding box center [1305, 259] width 33 height 33
type input "**********"
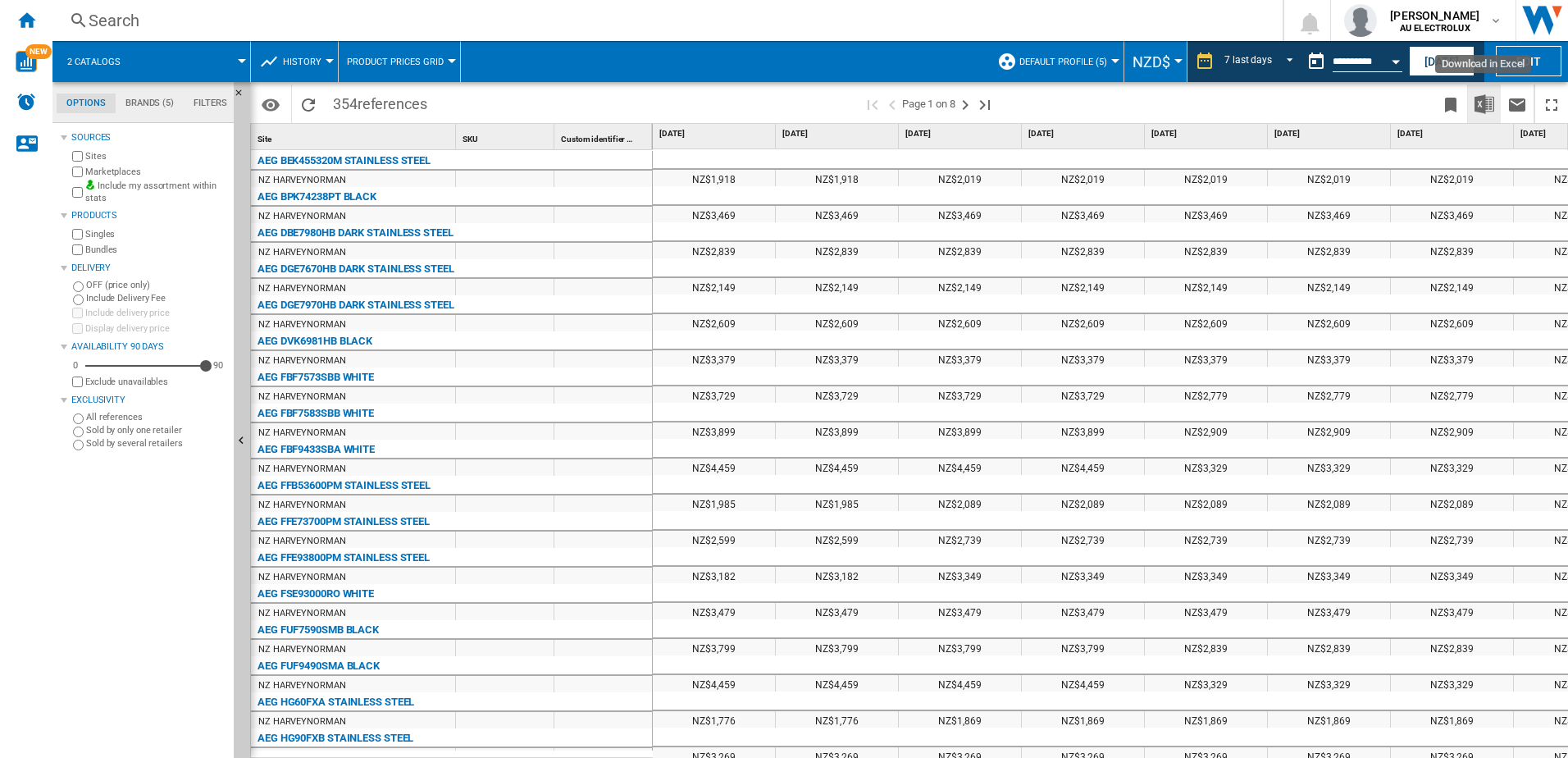
click at [1480, 103] on img "Download in Excel" at bounding box center [1485, 104] width 20 height 20
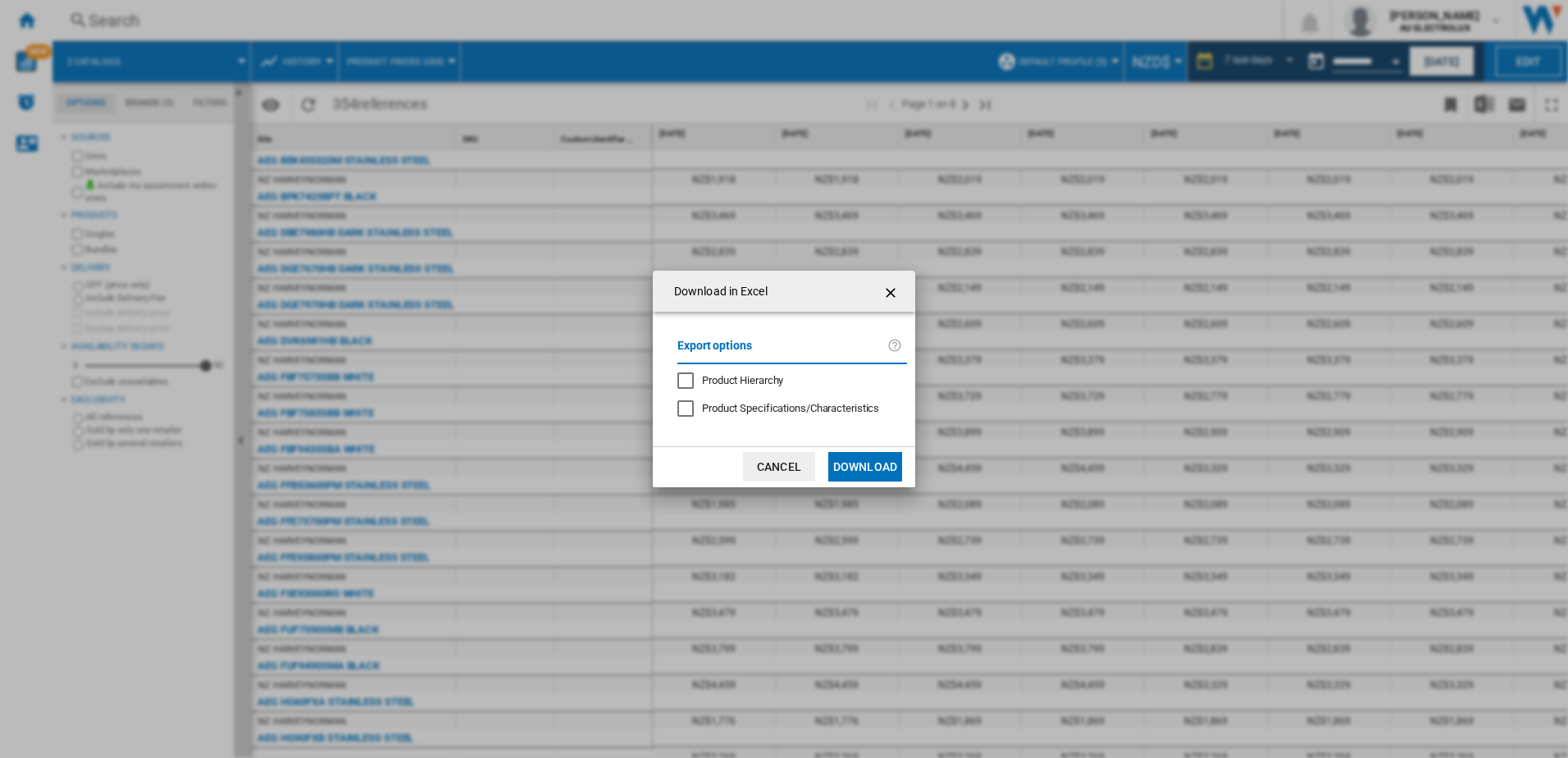
click at [860, 465] on button "Download" at bounding box center [865, 467] width 74 height 29
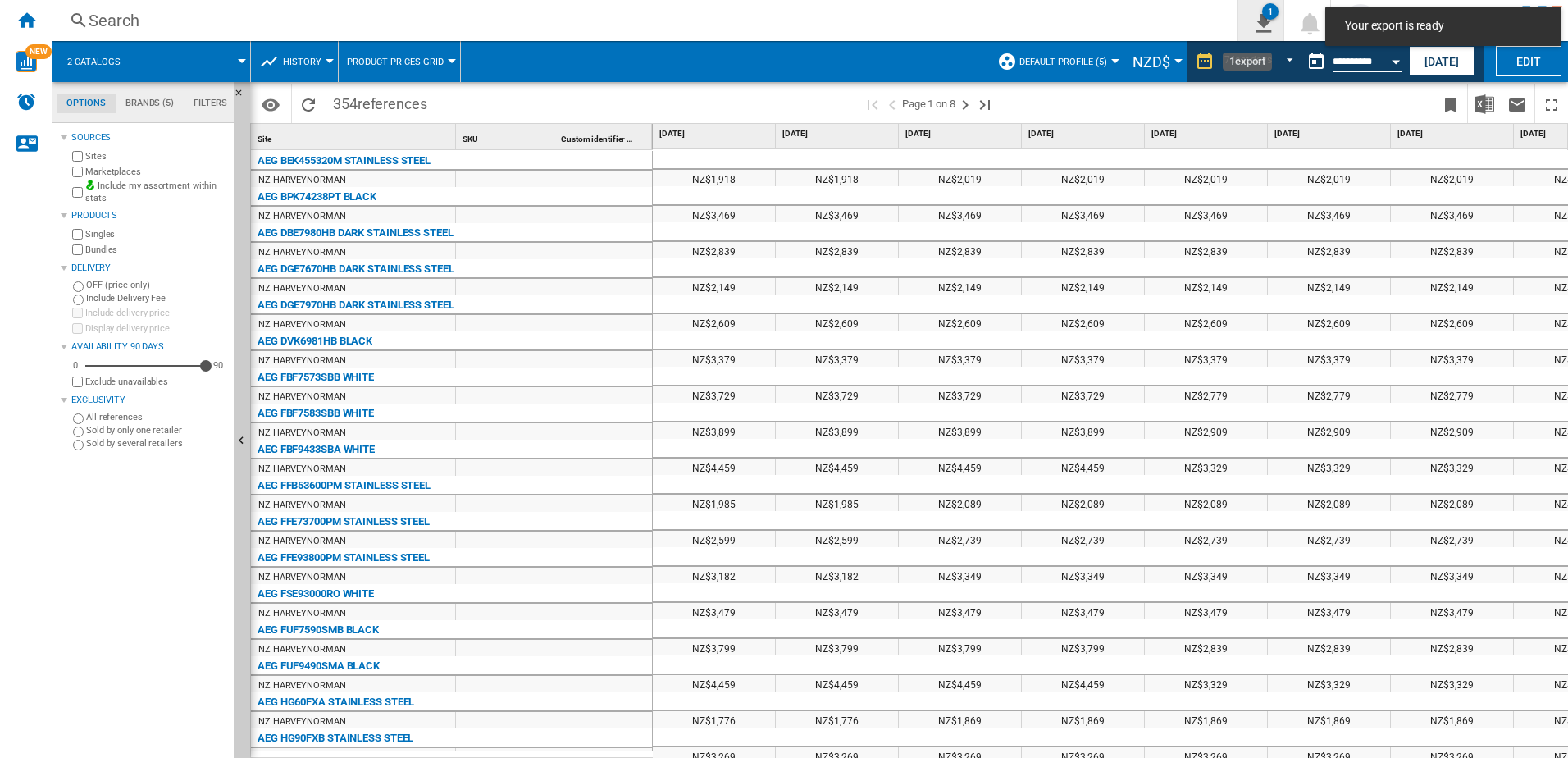
click at [1258, 22] on ng-md-icon "1\a export" at bounding box center [1261, 21] width 20 height 20
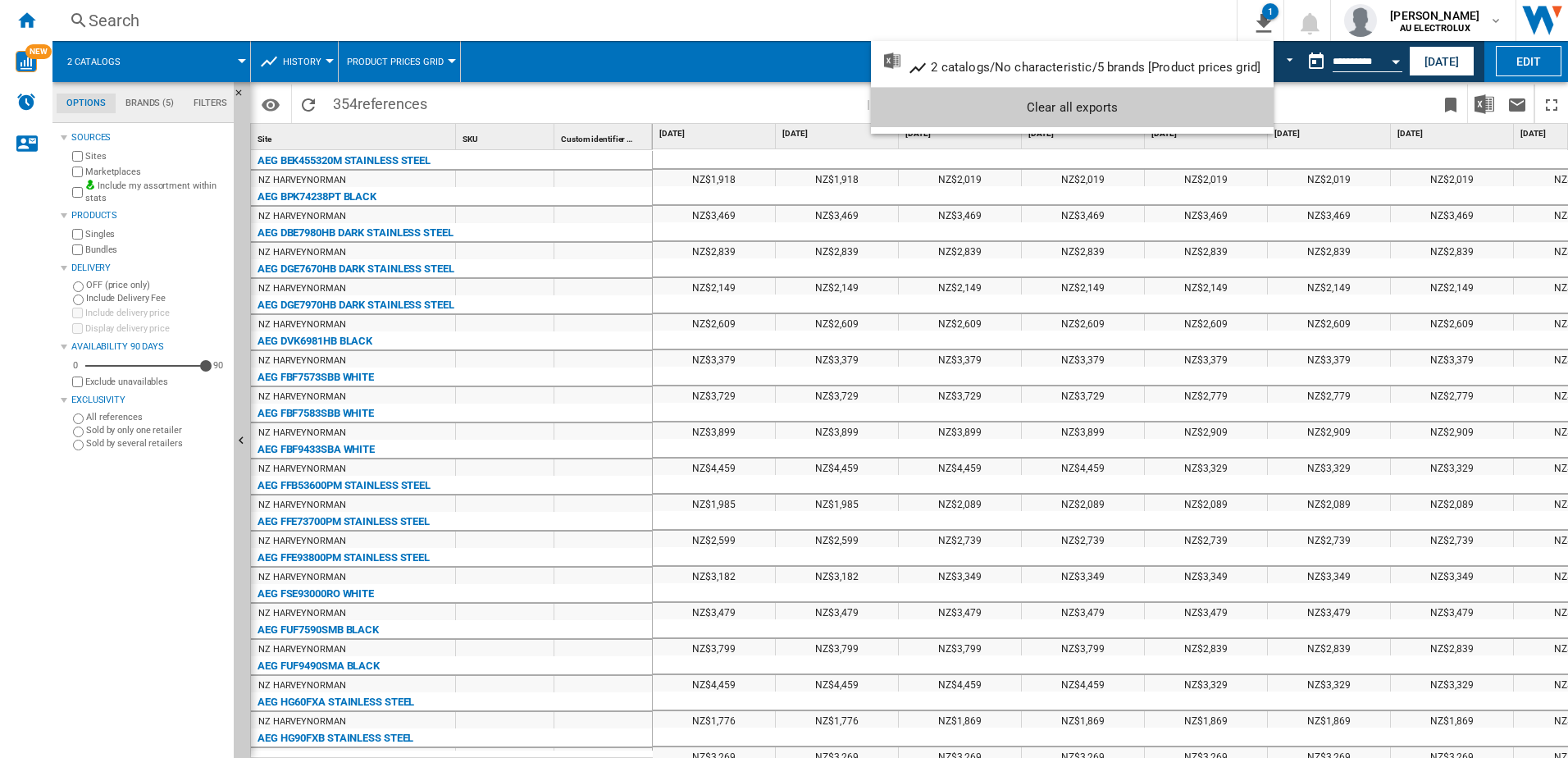
click at [808, 108] on md-backdrop at bounding box center [784, 379] width 1568 height 758
